Goal: Check status: Check status

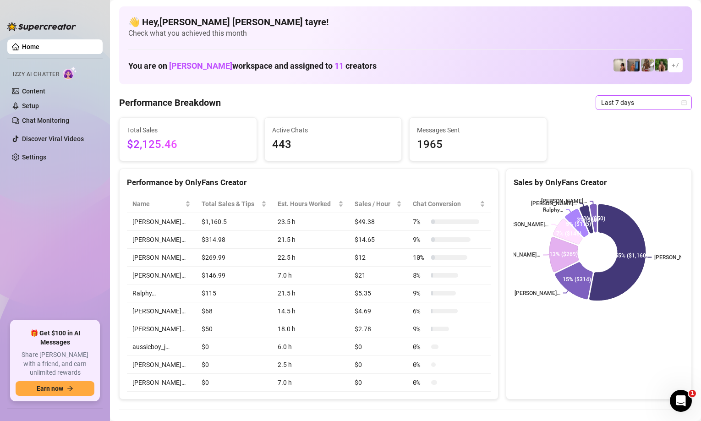
click at [631, 108] on span "Last 7 days" at bounding box center [644, 103] width 85 height 14
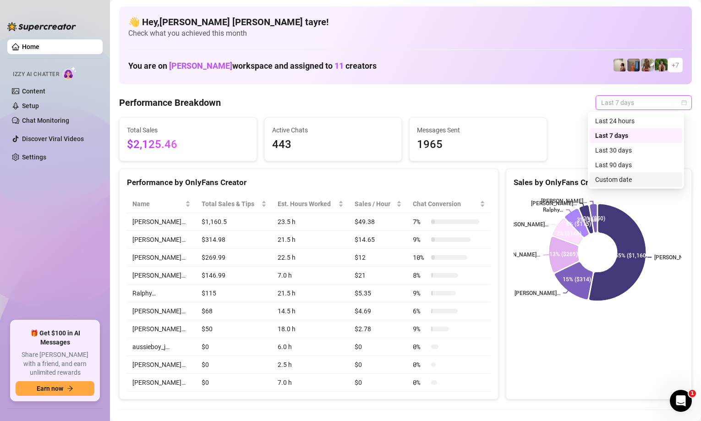
click at [616, 181] on div "Custom date" at bounding box center [637, 180] width 82 height 10
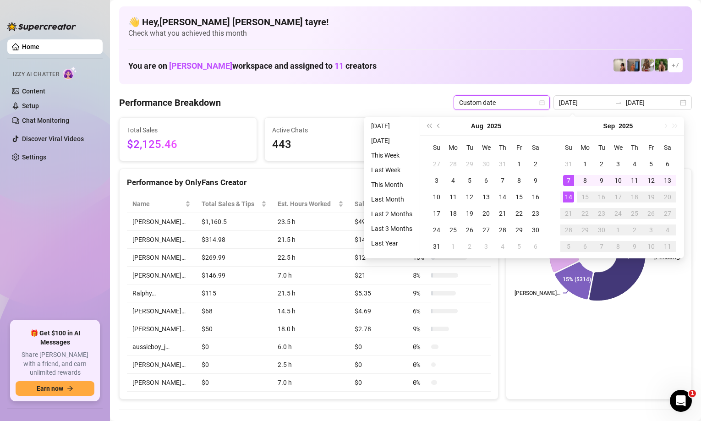
type input "[DATE]"
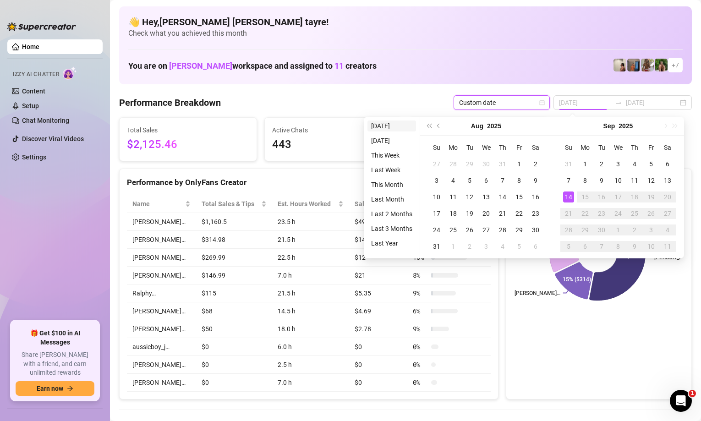
click at [393, 128] on li "[DATE]" at bounding box center [392, 126] width 49 height 11
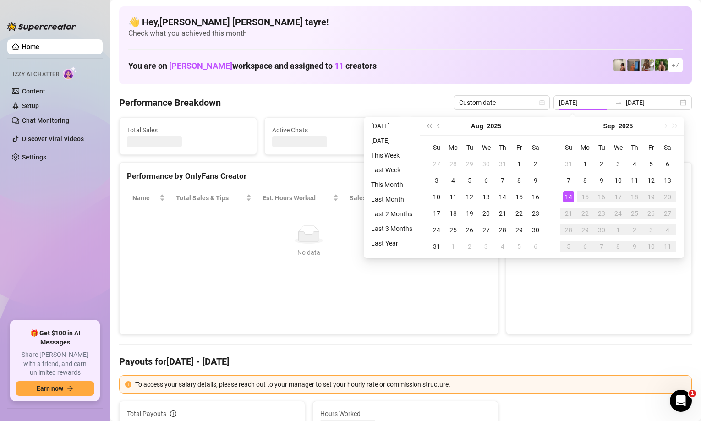
type input "[DATE]"
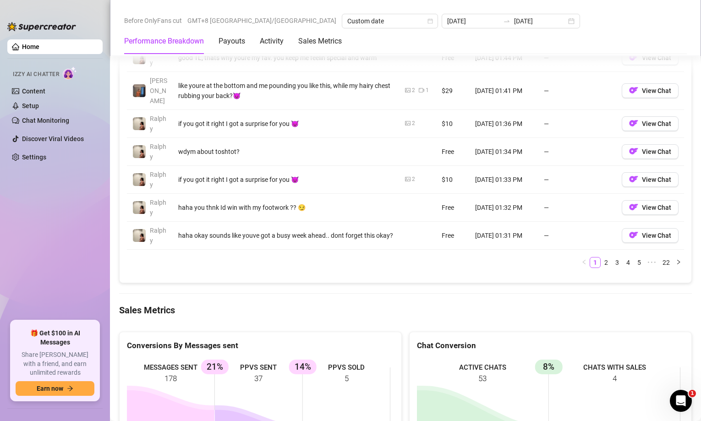
scroll to position [1146, 0]
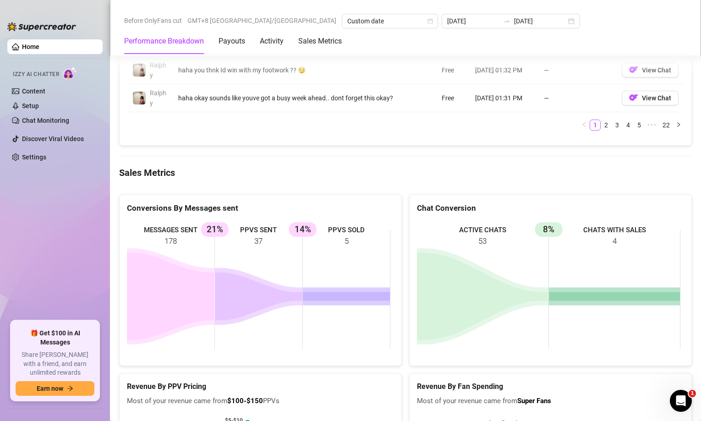
click at [270, 276] on icon at bounding box center [259, 297] width 88 height 48
click at [57, 226] on ul "Home Izzy AI Chatter Content Setup Chat Monitoring Discover Viral Videos Settin…" at bounding box center [54, 177] width 95 height 282
